Goal: Information Seeking & Learning: Compare options

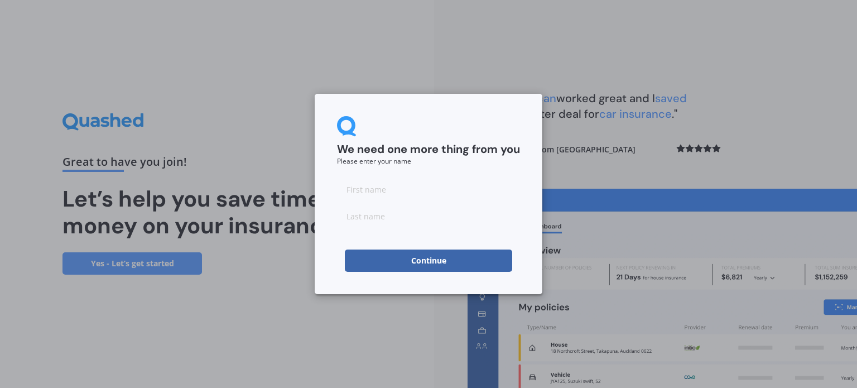
click at [380, 192] on input at bounding box center [428, 189] width 183 height 22
type input "[PERSON_NAME]"
type input "Orbell"
click at [426, 259] on button "Continue" at bounding box center [428, 260] width 167 height 22
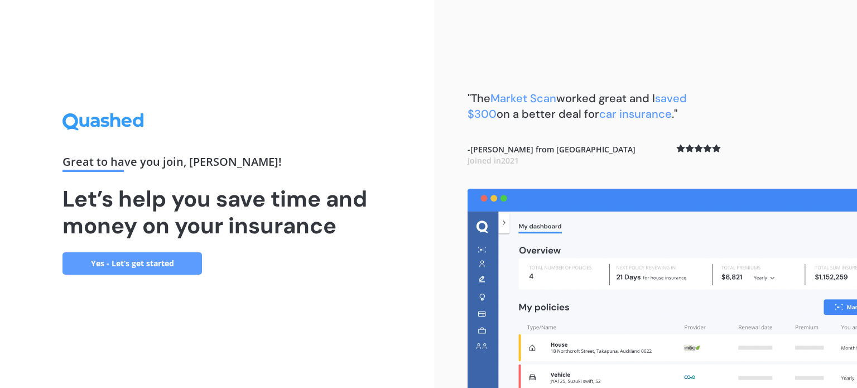
click at [192, 261] on link "Yes - Let’s get started" at bounding box center [131, 263] width 139 height 22
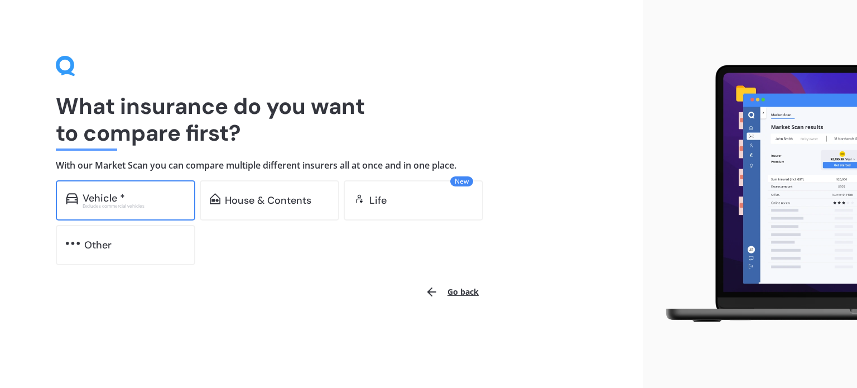
click at [154, 203] on div "Vehicle *" at bounding box center [134, 197] width 103 height 11
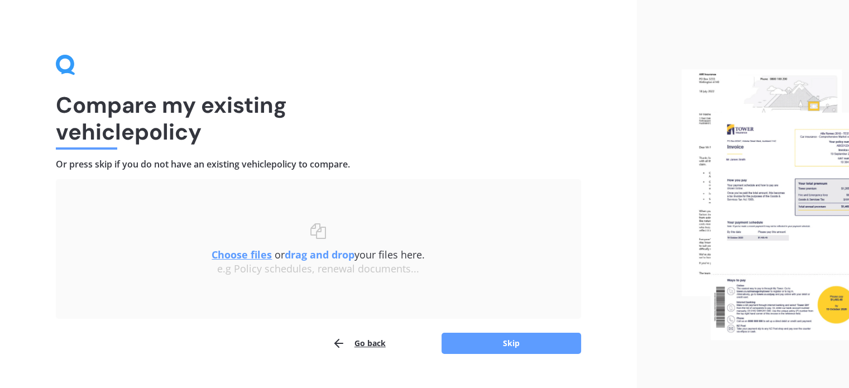
scroll to position [23, 0]
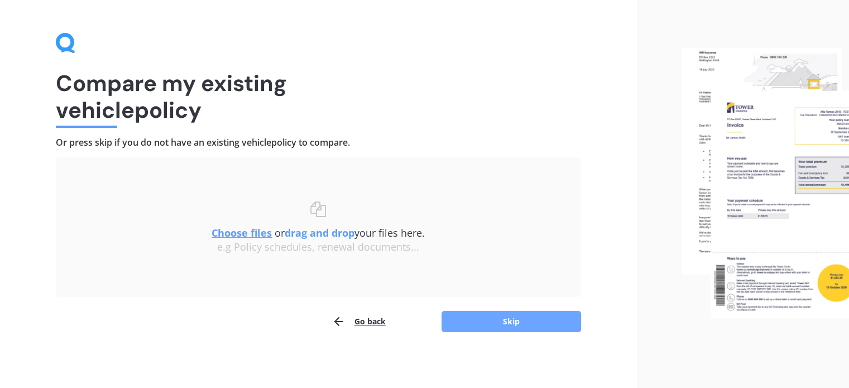
click at [542, 321] on button "Skip" at bounding box center [510, 321] width 139 height 21
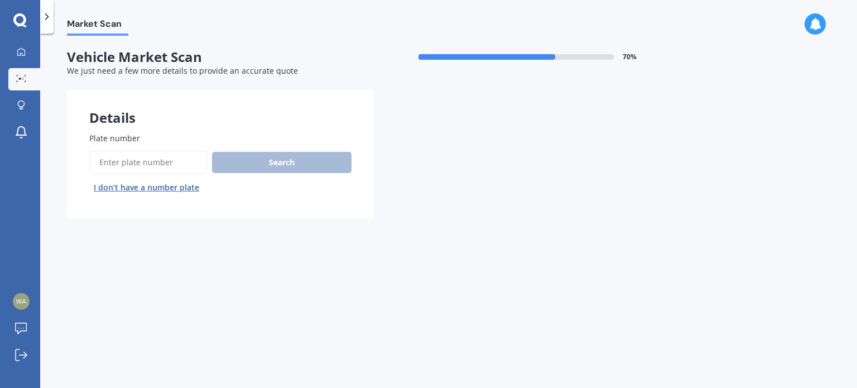
click at [142, 162] on input "Plate number" at bounding box center [148, 162] width 118 height 23
click at [27, 53] on div at bounding box center [21, 52] width 17 height 10
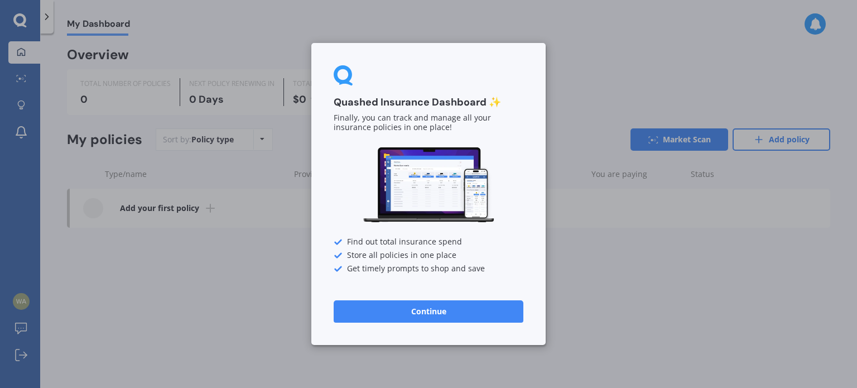
click at [375, 309] on button "Continue" at bounding box center [429, 311] width 190 height 22
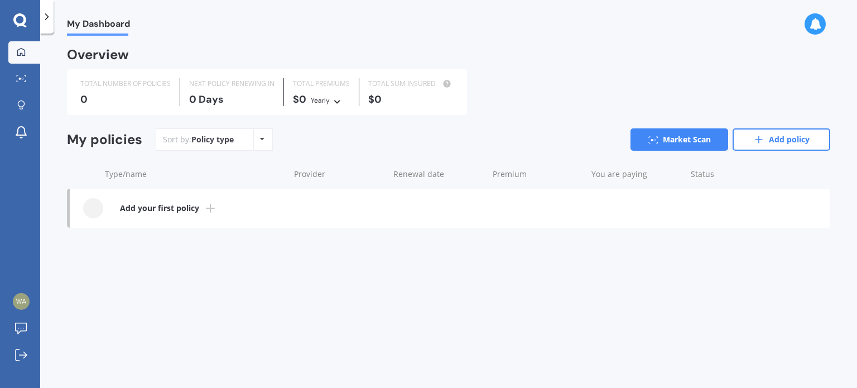
click at [263, 140] on div "Policy type Alphabetical Date added Renewing next" at bounding box center [261, 139] width 17 height 20
click at [286, 137] on div "Sort by: Policy type Policy type Alphabetical Date added Renewing next Market S…" at bounding box center [493, 139] width 675 height 22
click at [25, 23] on icon at bounding box center [19, 19] width 13 height 13
click at [13, 105] on div at bounding box center [21, 105] width 17 height 11
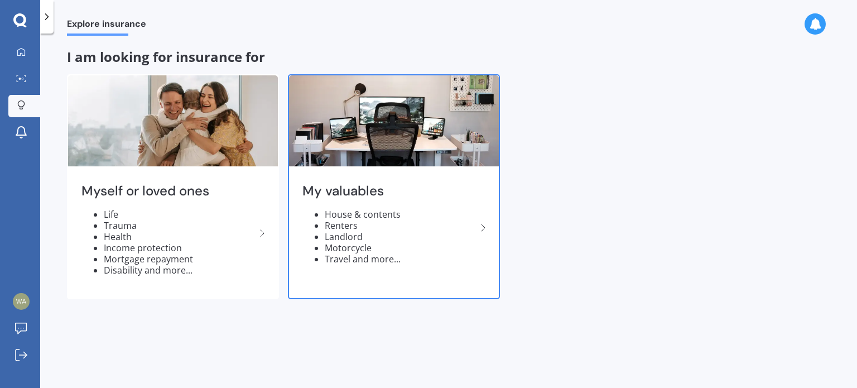
click at [480, 227] on icon at bounding box center [482, 227] width 13 height 13
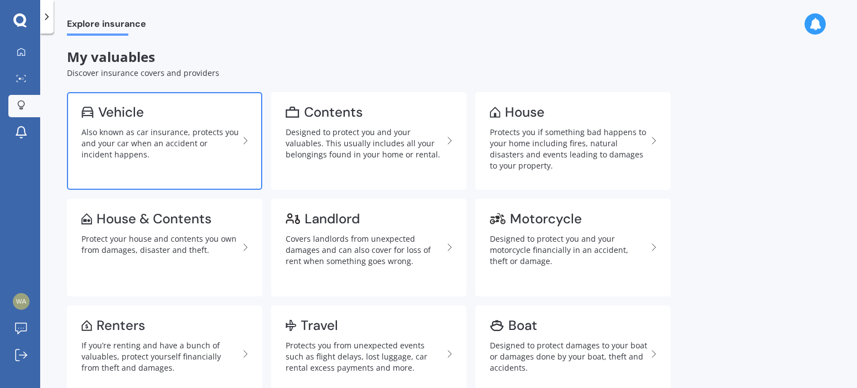
click at [183, 153] on div "Also known as car insurance, protects you and your car when an accident or inci…" at bounding box center [159, 143] width 157 height 33
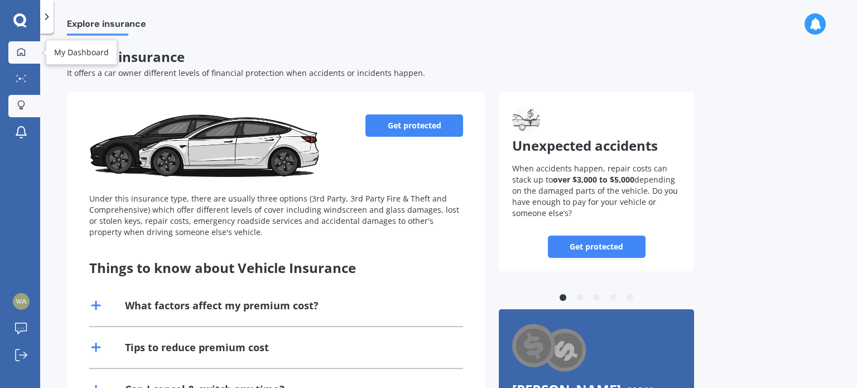
click at [27, 51] on div at bounding box center [21, 52] width 17 height 10
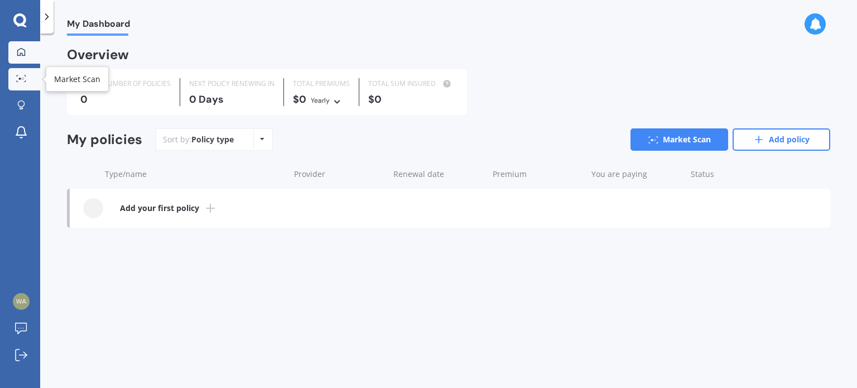
click at [24, 78] on icon at bounding box center [21, 78] width 10 height 7
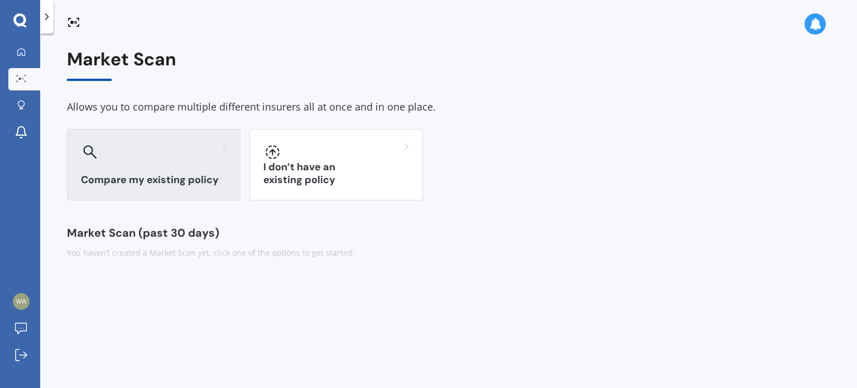
click at [171, 151] on div at bounding box center [154, 152] width 146 height 18
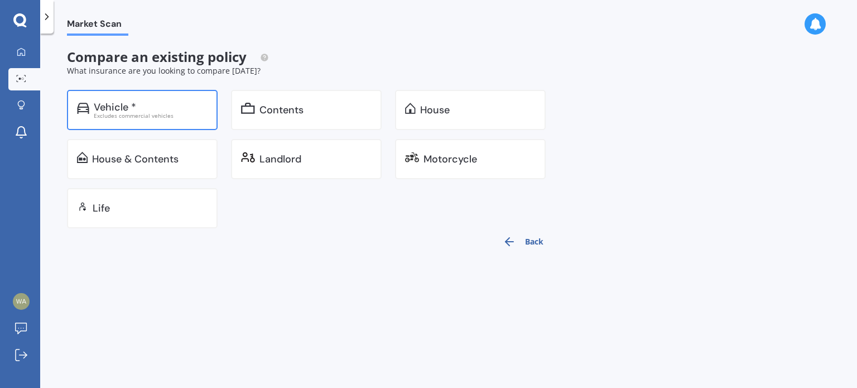
click at [159, 105] on div "Vehicle *" at bounding box center [151, 107] width 114 height 11
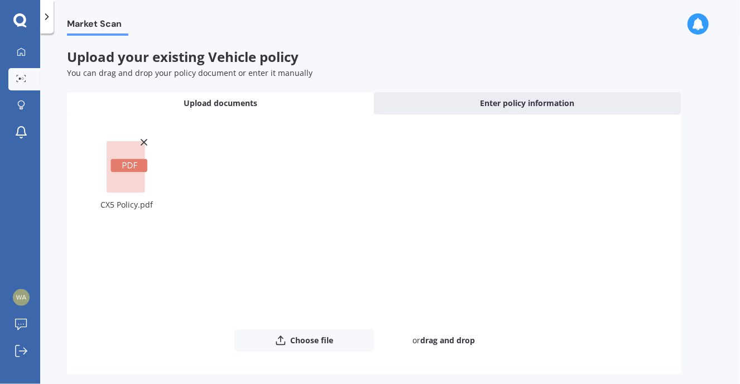
scroll to position [45, 0]
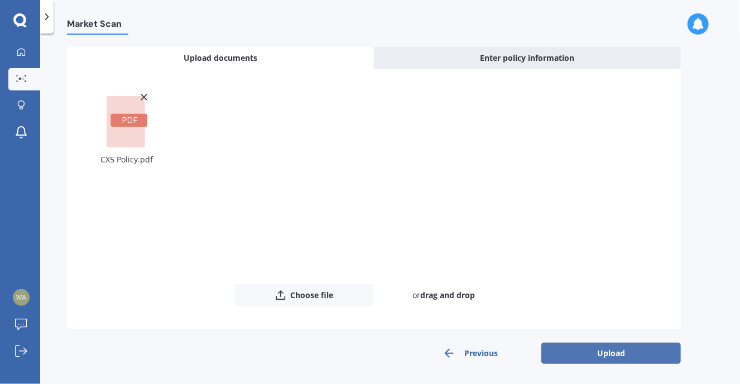
click at [591, 354] on button "Upload" at bounding box center [610, 353] width 139 height 21
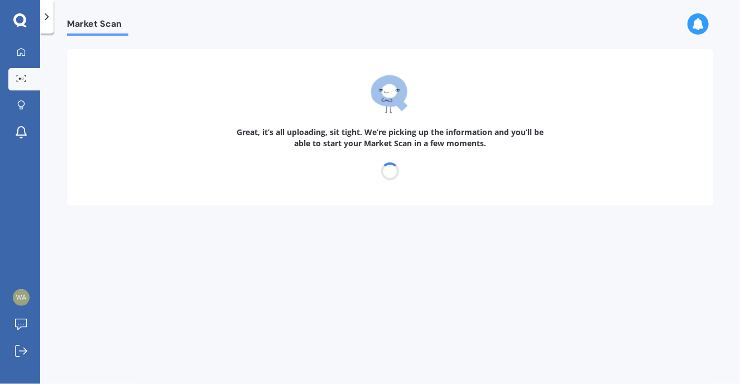
scroll to position [0, 0]
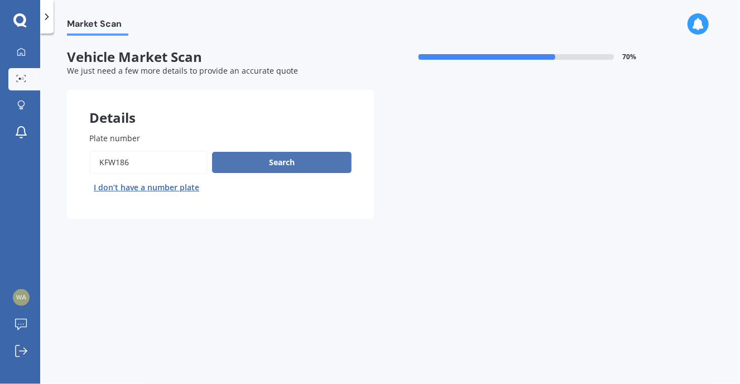
click at [272, 165] on button "Search" at bounding box center [281, 162] width 139 height 21
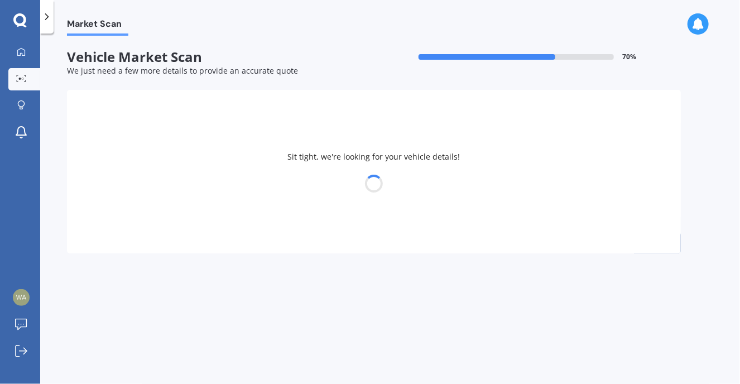
select select "MAZDA"
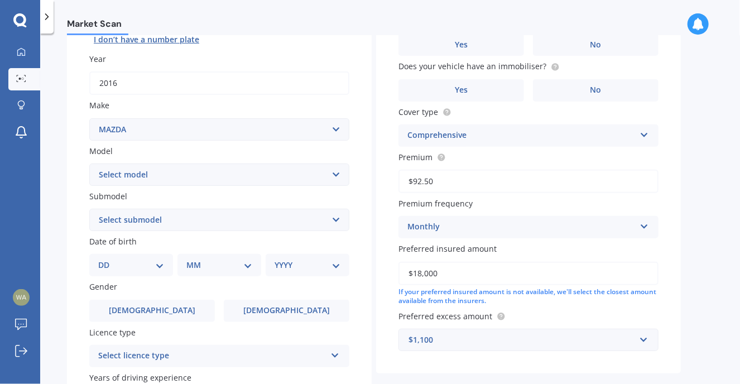
scroll to position [167, 0]
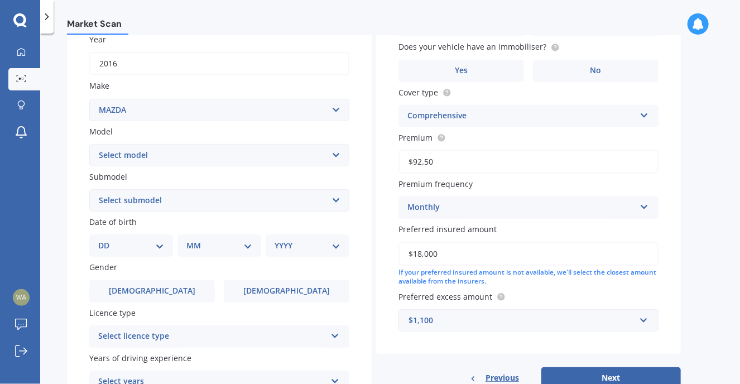
click at [334, 156] on select "Select model 121 2 3 323 323 / Familia 6 626 929 Atenza Autozam Axela AZ3 B2000…" at bounding box center [219, 155] width 260 height 22
select select "CX5"
click at [89, 144] on select "Select model 121 2 3 323 323 / Familia 6 626 929 Atenza Autozam Axela AZ3 B2000…" at bounding box center [219, 155] width 260 height 22
click at [338, 203] on select "Select submodel 2.2 Diesel 2WD XD 2.5S 4WD Diesel Limited 4WD GSX 2.2 Diesel St…" at bounding box center [219, 200] width 260 height 22
click at [71, 147] on div "Plate number Search I don’t have a number plate Year [DATE] Make Select make AC…" at bounding box center [219, 202] width 305 height 518
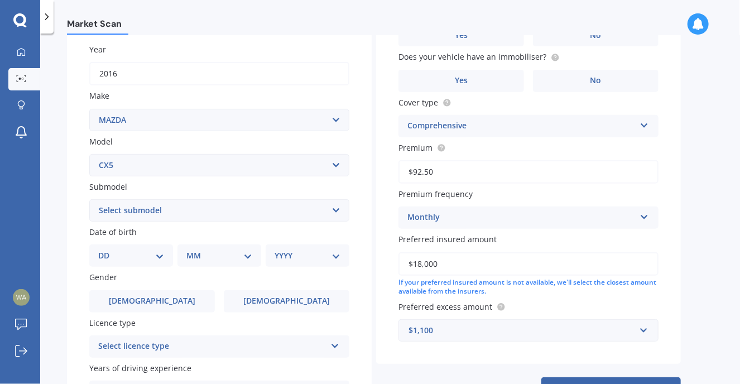
scroll to position [223, 0]
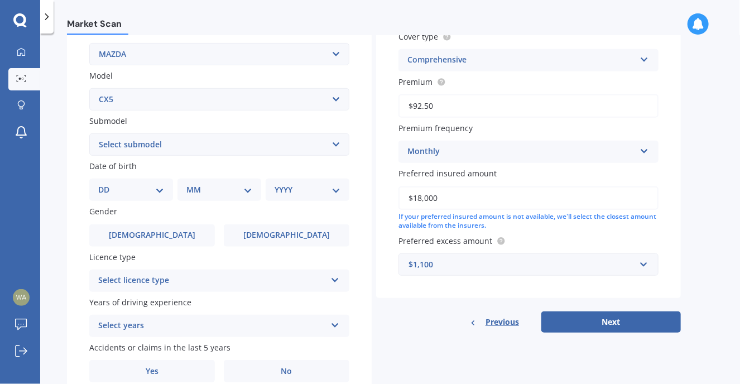
click at [334, 145] on select "Select submodel 2.2 Diesel 2WD XD 2.5S 4WD Diesel Limited 4WD GSX 2.2 Diesel St…" at bounding box center [219, 144] width 260 height 22
select select "AWD GSX"
click at [89, 133] on select "Select submodel 2.2 Diesel 2WD XD 2.5S 4WD Diesel Limited 4WD GSX 2.2 Diesel St…" at bounding box center [219, 144] width 260 height 22
click at [155, 192] on select "DD 01 02 03 04 05 06 07 08 09 10 11 12 13 14 15 16 17 18 19 20 21 22 23 24 25 2…" at bounding box center [131, 190] width 66 height 12
select select "05"
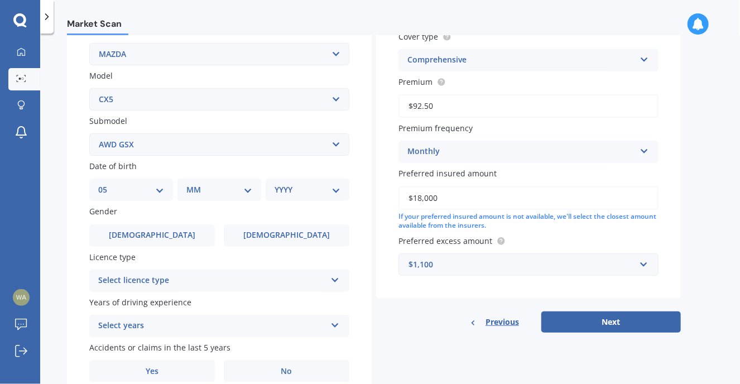
click at [107, 184] on select "DD 01 02 03 04 05 06 07 08 09 10 11 12 13 14 15 16 17 18 19 20 21 22 23 24 25 2…" at bounding box center [131, 190] width 66 height 12
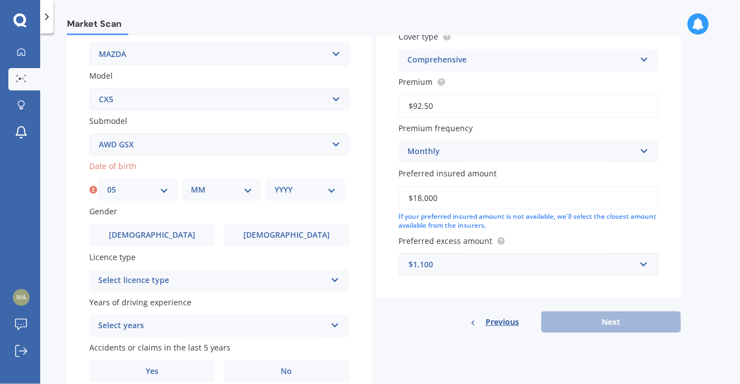
click at [243, 193] on select "MM 01 02 03 04 05 06 07 08 09 10 11 12" at bounding box center [221, 190] width 61 height 12
select select "04"
click at [191, 184] on select "MM 01 02 03 04 05 06 07 08 09 10 11 12" at bounding box center [221, 190] width 61 height 12
click at [121, 187] on select "DD 01 02 03 04 05 06 07 08 09 10 11 12 13 14 15 16 17 18 19 20 21 22 23 24 25 2…" at bounding box center [137, 190] width 61 height 12
click at [209, 154] on select "Select submodel 2.2 Diesel 2WD XD 2.5S 4WD Diesel Limited 4WD GSX 2.2 Diesel St…" at bounding box center [219, 144] width 260 height 22
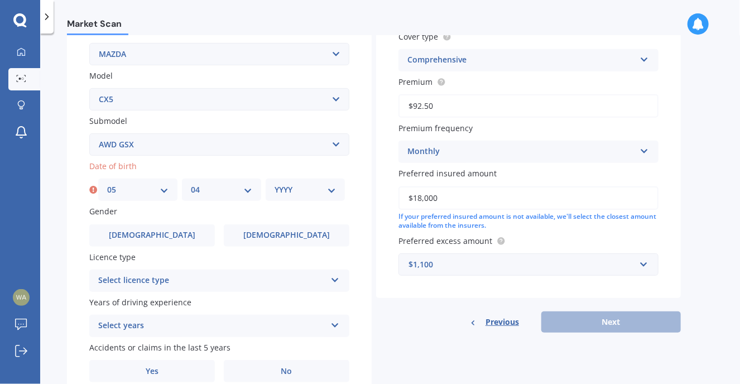
click at [206, 121] on label "Submodel" at bounding box center [217, 121] width 256 height 12
click at [206, 133] on select "Select submodel 2.2 Diesel 2WD XD 2.5S 4WD Diesel Limited 4WD GSX 2.2 Diesel St…" at bounding box center [219, 144] width 260 height 22
click at [330, 190] on select "YYYY 2025 2024 2023 2022 2021 2020 2019 2018 2017 2016 2015 2014 2013 2012 2011…" at bounding box center [305, 190] width 61 height 12
select select "1976"
click at [275, 184] on select "YYYY 2025 2024 2023 2022 2021 2020 2019 2018 2017 2016 2015 2014 2013 2012 2011…" at bounding box center [305, 190] width 61 height 12
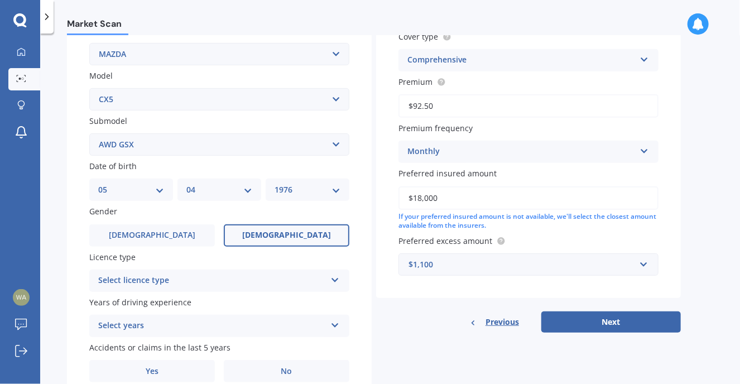
click at [285, 236] on span "[DEMOGRAPHIC_DATA]" at bounding box center [286, 234] width 89 height 9
click at [0, 0] on input "[DEMOGRAPHIC_DATA]" at bounding box center [0, 0] width 0 height 0
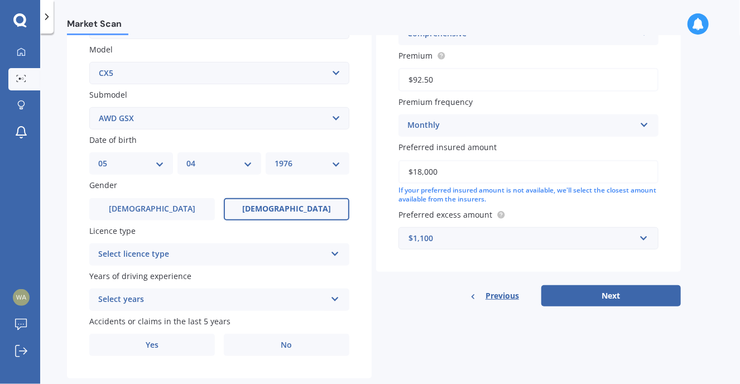
scroll to position [273, 0]
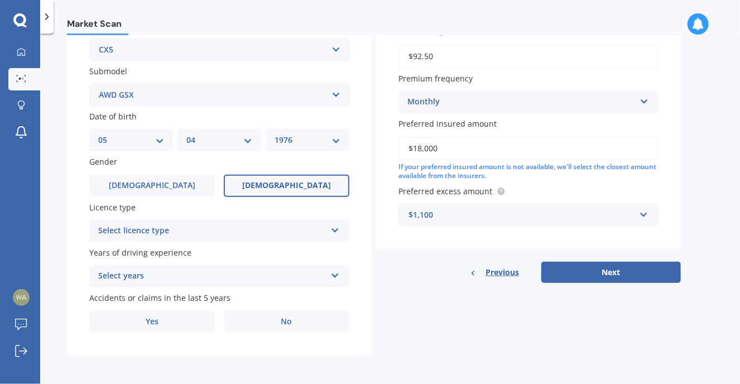
click at [322, 227] on div "Select licence type" at bounding box center [212, 230] width 228 height 13
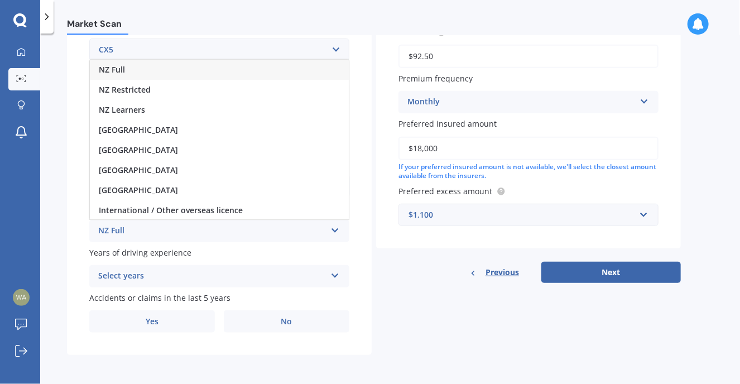
click at [156, 68] on div "NZ Full" at bounding box center [219, 70] width 259 height 20
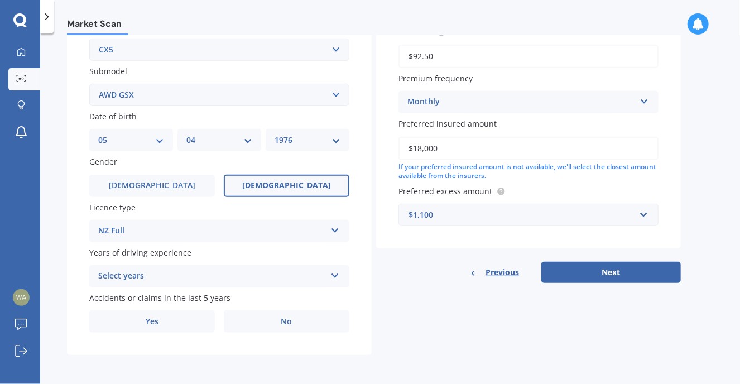
click at [335, 272] on icon at bounding box center [334, 273] width 9 height 8
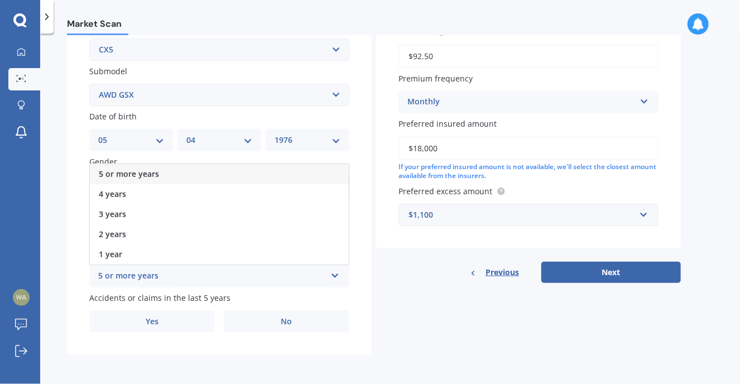
click at [121, 171] on span "5 or more years" at bounding box center [129, 174] width 60 height 11
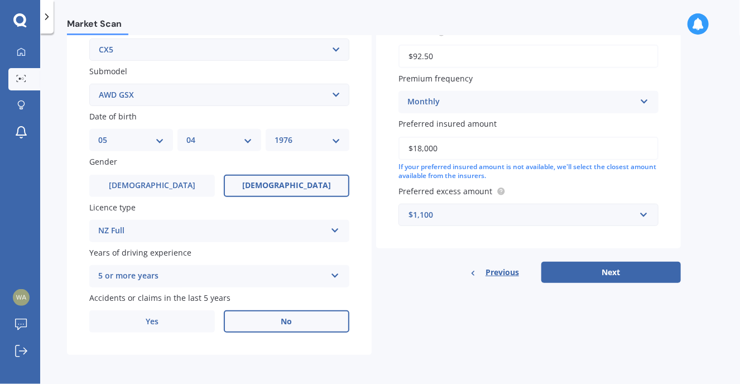
click at [249, 329] on label "No" at bounding box center [287, 321] width 126 height 22
click at [0, 0] on input "No" at bounding box center [0, 0] width 0 height 0
click at [278, 320] on label "No" at bounding box center [287, 321] width 126 height 22
click at [0, 0] on input "No" at bounding box center [0, 0] width 0 height 0
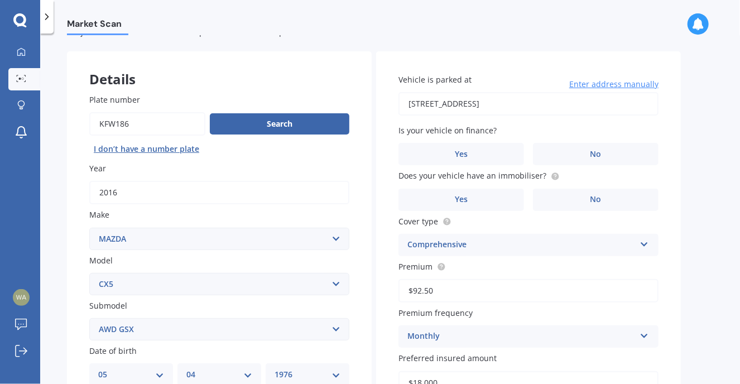
scroll to position [56, 0]
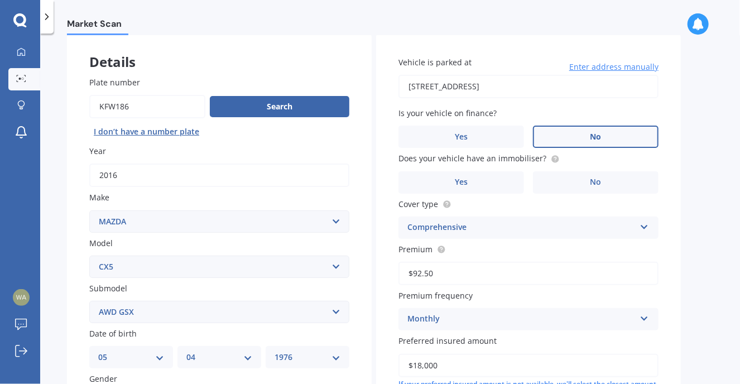
click at [591, 139] on span "No" at bounding box center [595, 136] width 11 height 9
click at [0, 0] on input "No" at bounding box center [0, 0] width 0 height 0
click at [591, 184] on span "No" at bounding box center [595, 181] width 11 height 9
click at [0, 0] on input "No" at bounding box center [0, 0] width 0 height 0
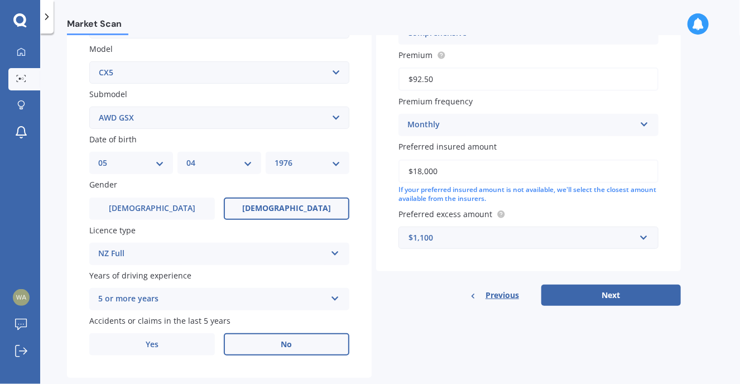
scroll to position [273, 0]
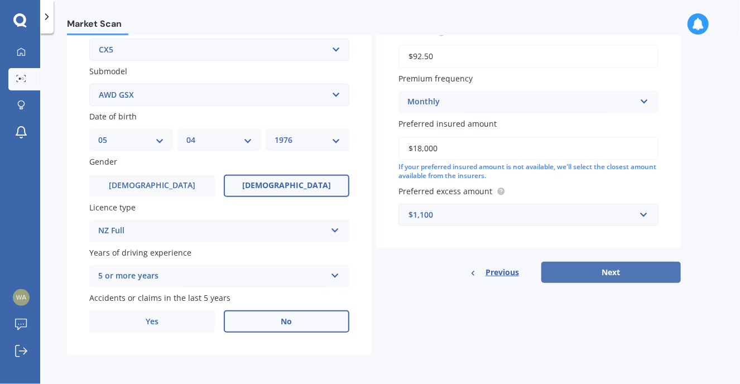
click at [606, 273] on button "Next" at bounding box center [610, 272] width 139 height 21
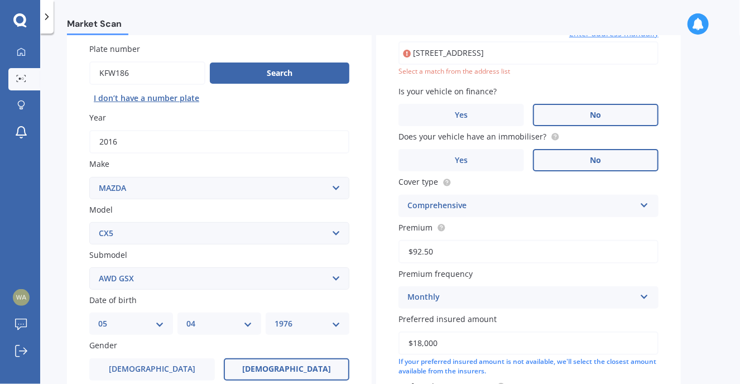
scroll to position [76, 0]
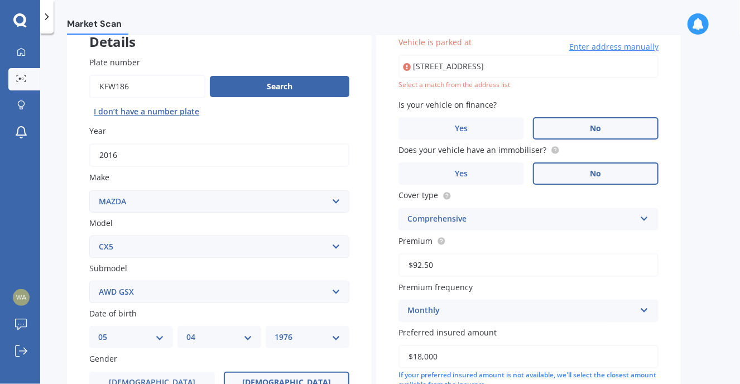
type input "[STREET_ADDRESS]"
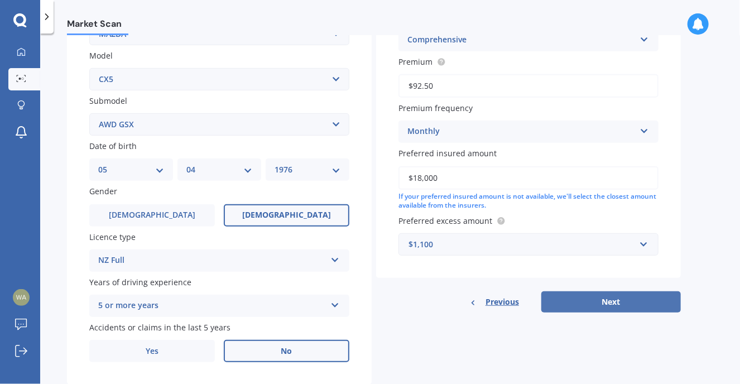
click at [628, 302] on button "Next" at bounding box center [610, 301] width 139 height 21
select select "05"
select select "04"
select select "1976"
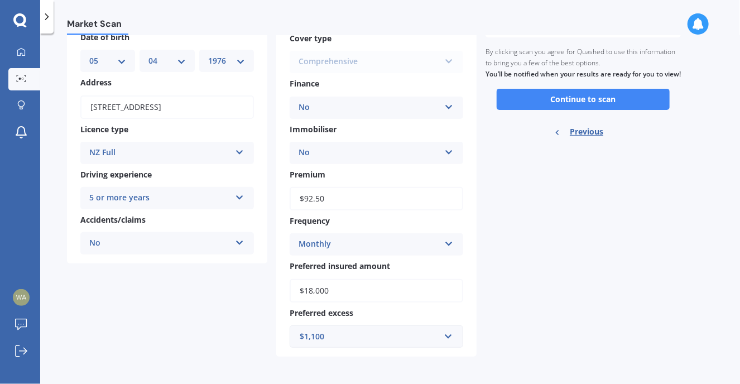
scroll to position [114, 0]
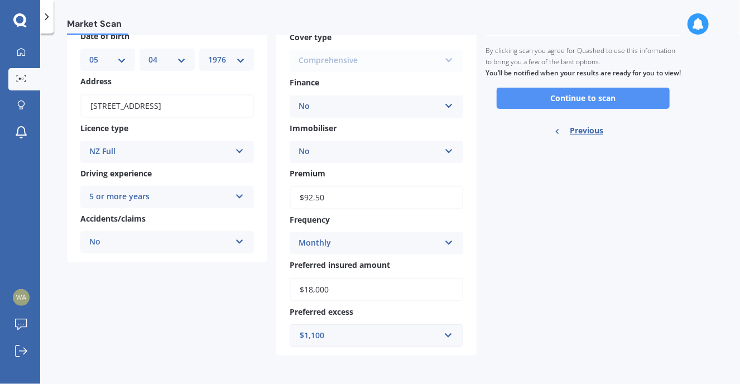
click at [610, 109] on button "Continue to scan" at bounding box center [583, 98] width 173 height 21
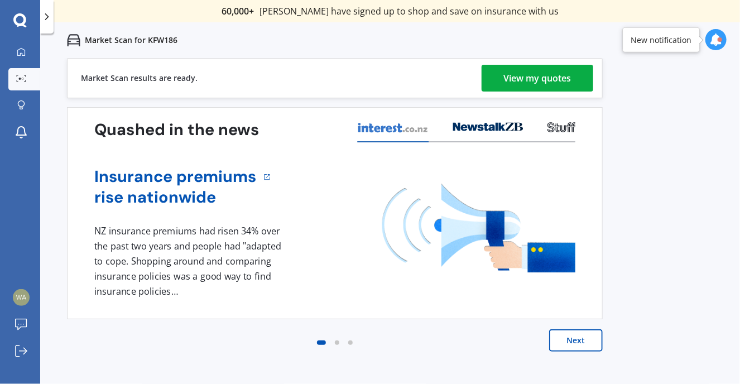
click at [574, 76] on link "View my quotes" at bounding box center [538, 78] width 112 height 27
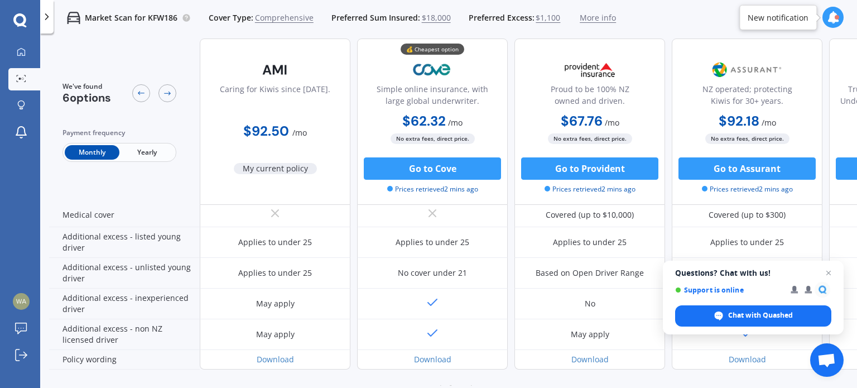
scroll to position [513, 0]
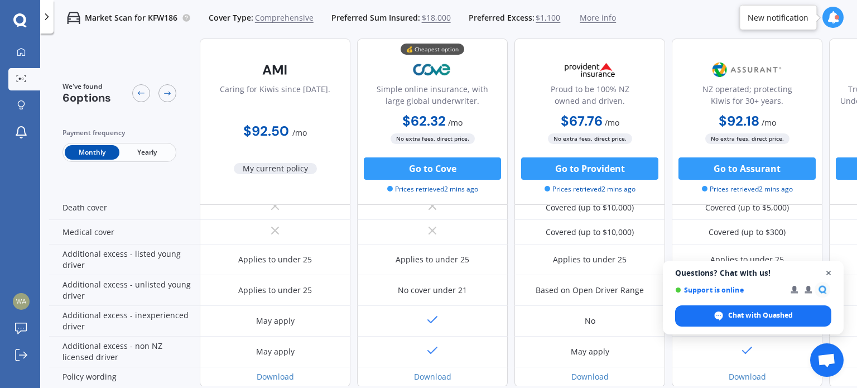
click at [830, 274] on span "Open chat" at bounding box center [829, 273] width 14 height 14
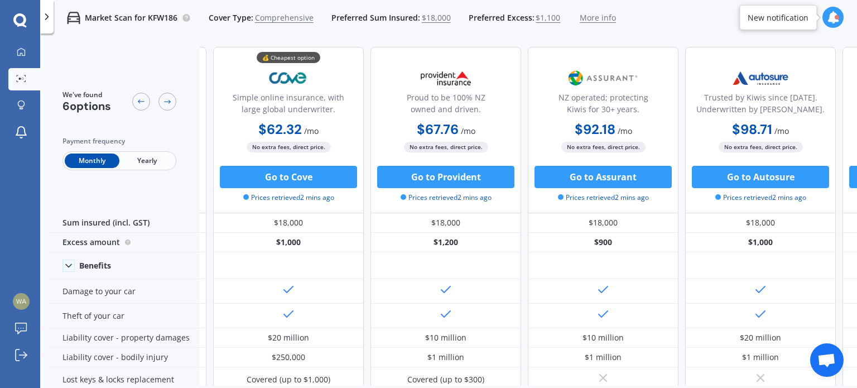
scroll to position [0, 144]
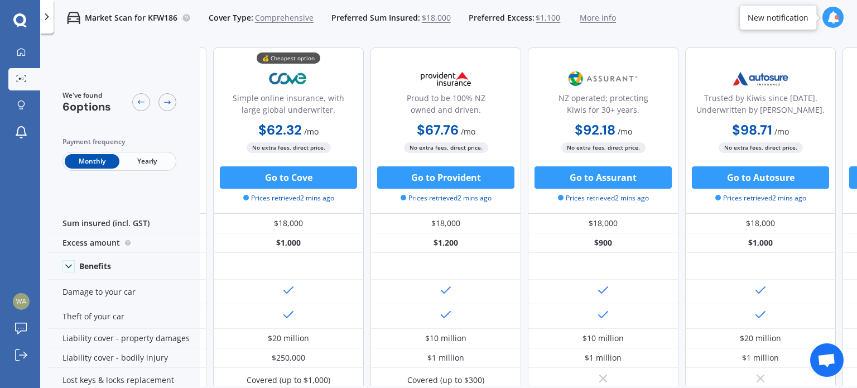
click at [145, 161] on span "Yearly" at bounding box center [146, 161] width 55 height 15
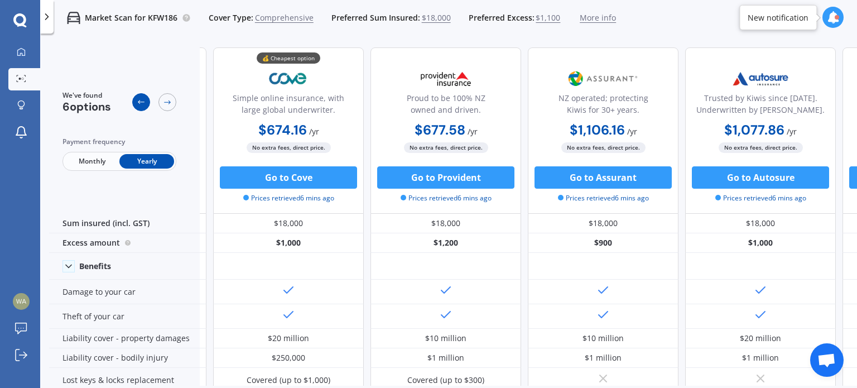
click at [140, 106] on icon at bounding box center [141, 102] width 9 height 9
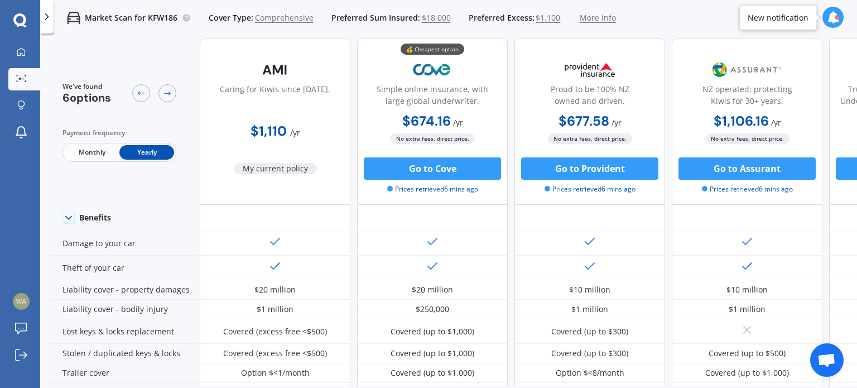
scroll to position [0, 0]
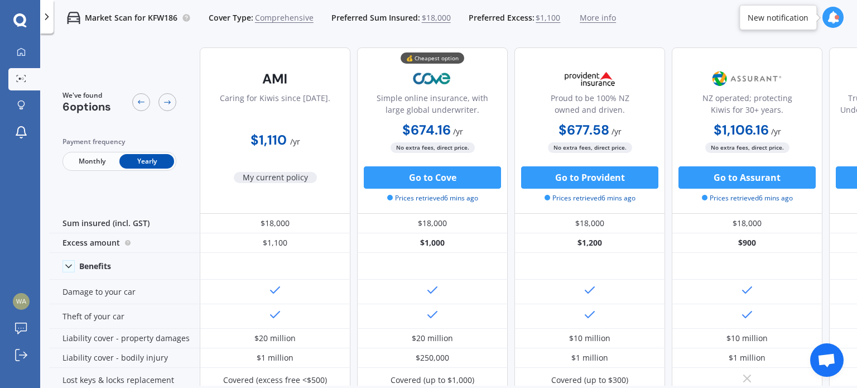
click at [98, 162] on span "Monthly" at bounding box center [92, 161] width 55 height 15
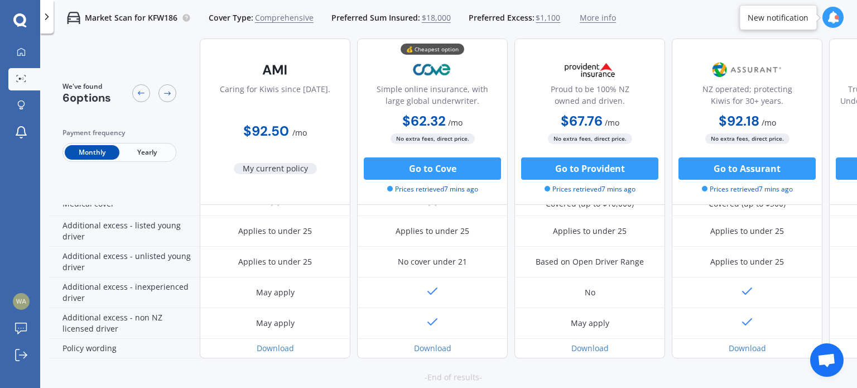
scroll to position [558, 0]
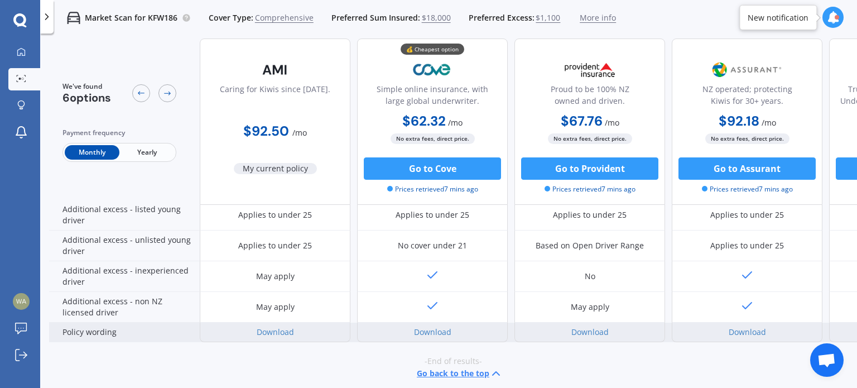
click at [453, 329] on div "Download" at bounding box center [432, 332] width 151 height 20
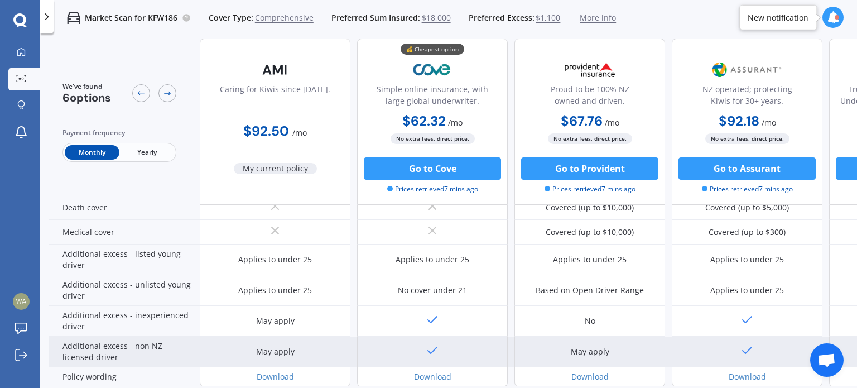
scroll to position [569, 0]
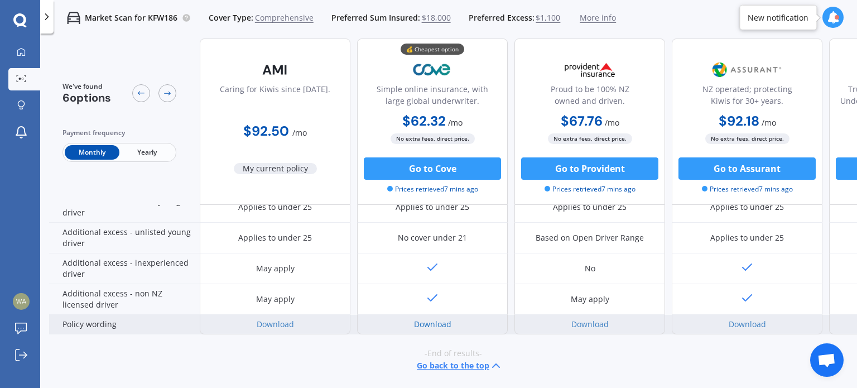
click at [447, 320] on link "Download" at bounding box center [432, 324] width 37 height 11
